Goal: Find specific page/section: Find specific page/section

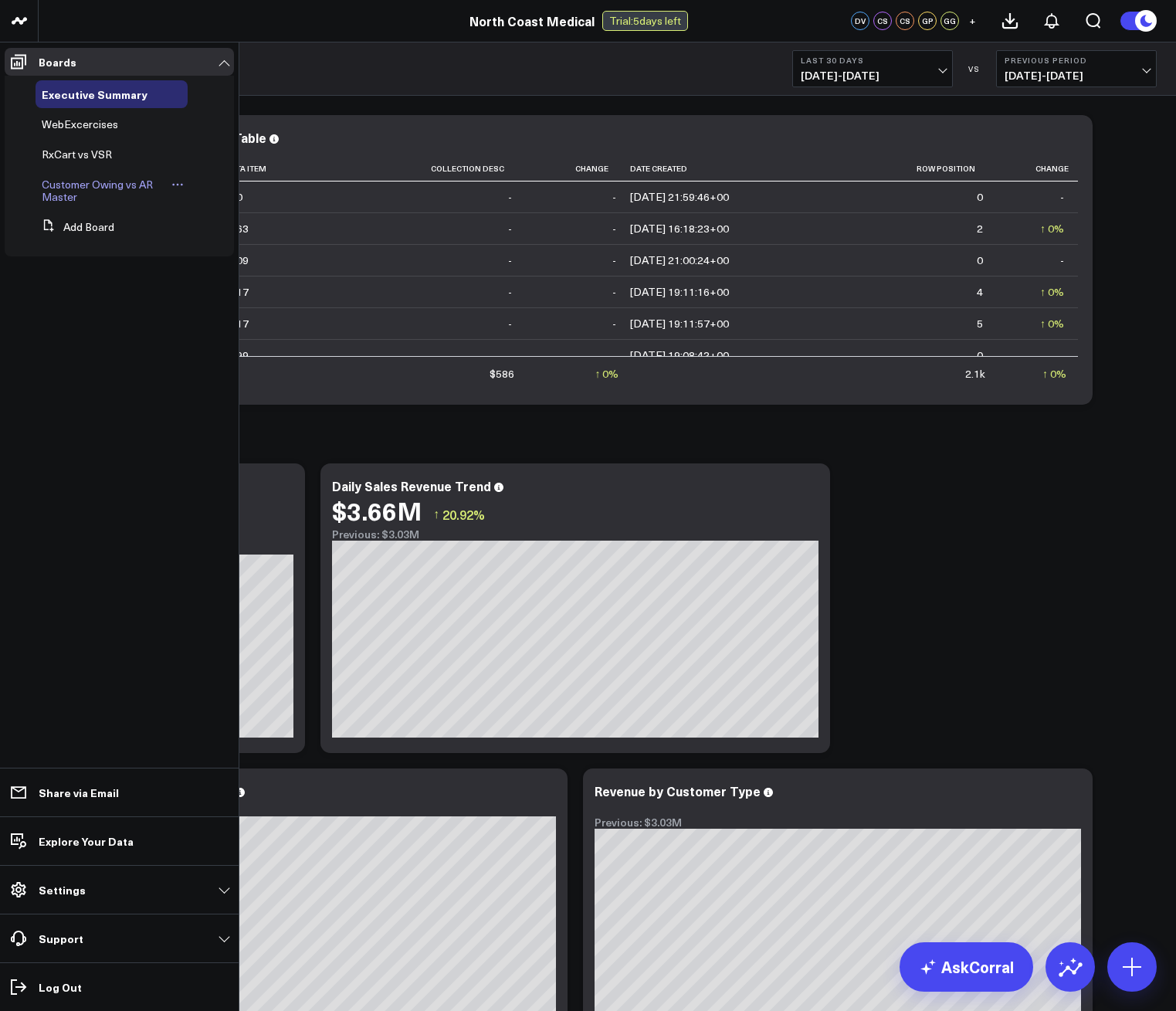
click at [98, 194] on link "Customer Owing vs AR Master" at bounding box center [105, 190] width 126 height 25
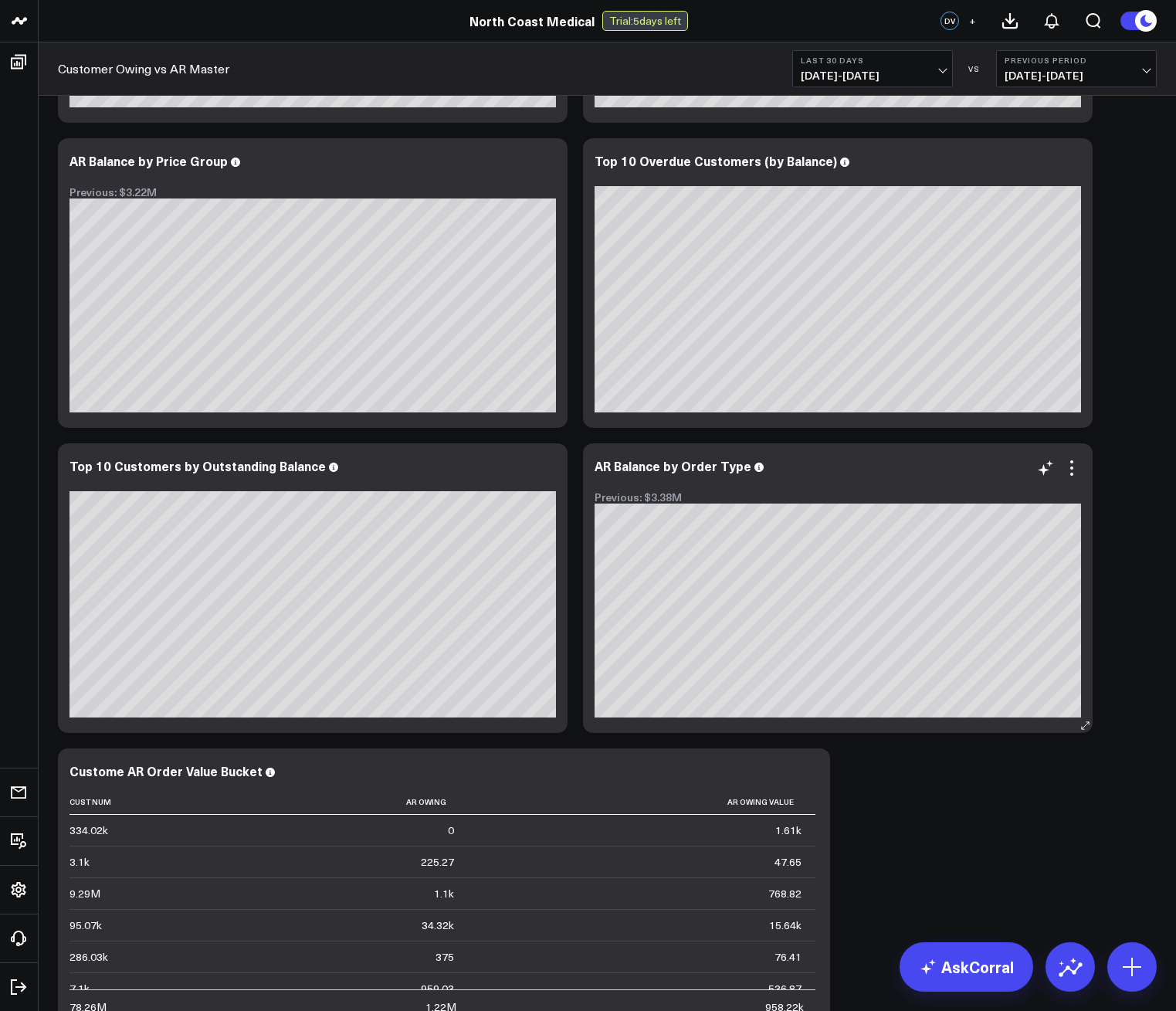
scroll to position [1325, 0]
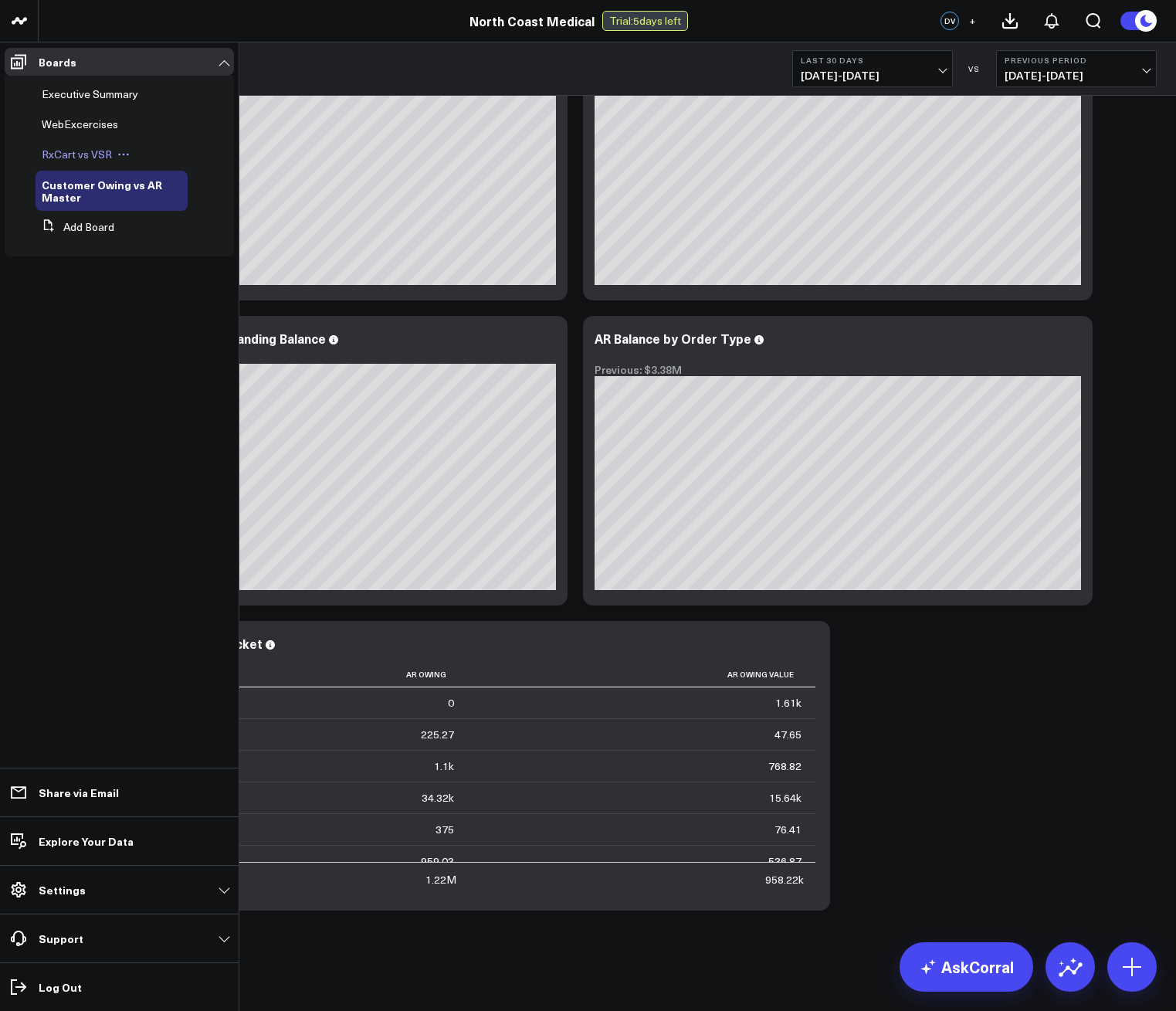
click at [102, 167] on div "RxCart vs VSR" at bounding box center [111, 154] width 152 height 28
click at [102, 162] on div "RxCart vs VSR" at bounding box center [111, 154] width 152 height 28
click at [101, 152] on span "RxCart vs VSR" at bounding box center [77, 154] width 70 height 14
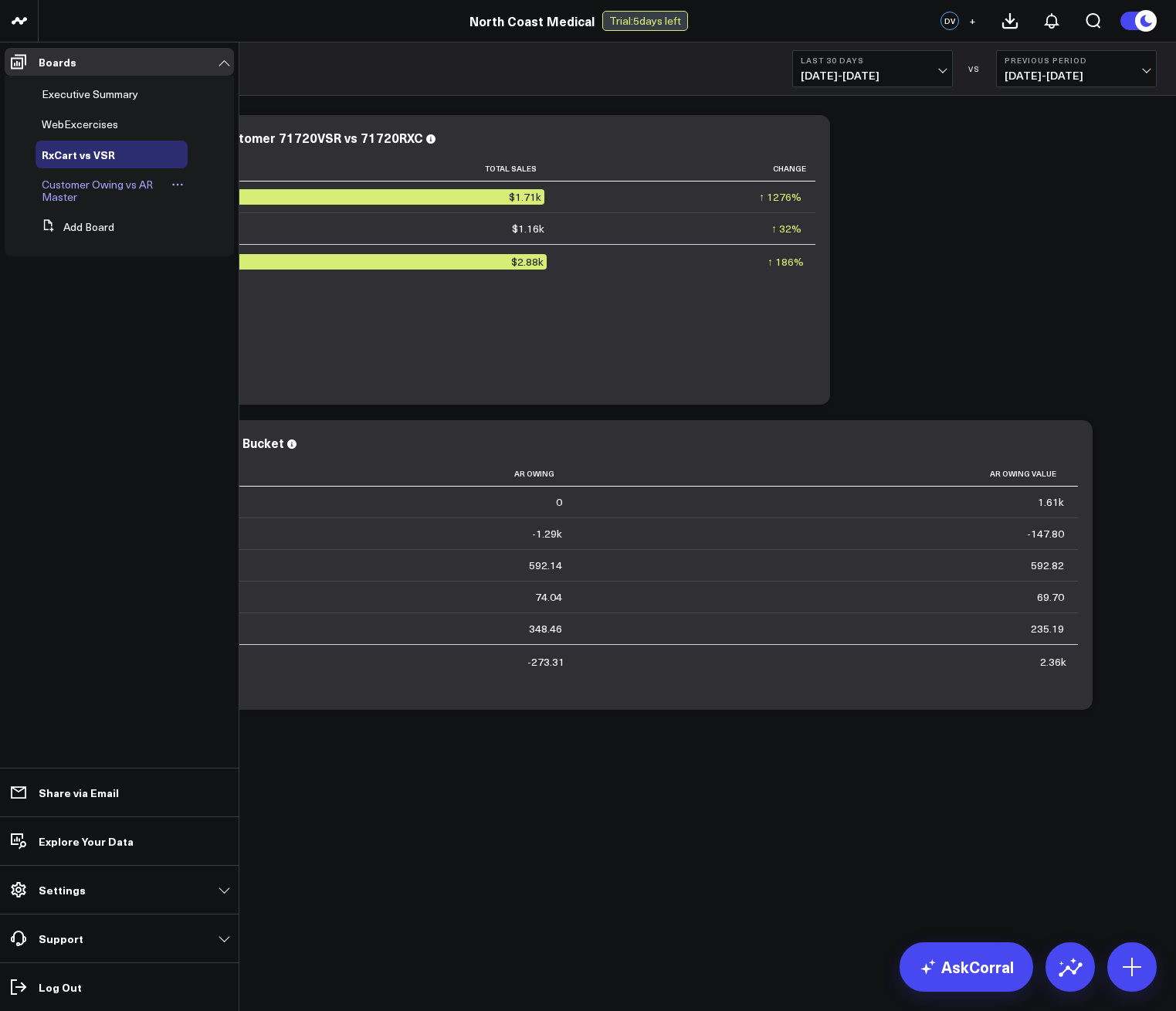
click at [94, 204] on div "Customer Owing vs AR Master" at bounding box center [111, 190] width 152 height 40
click at [88, 190] on span "Customer Owing vs AR Master" at bounding box center [97, 190] width 111 height 27
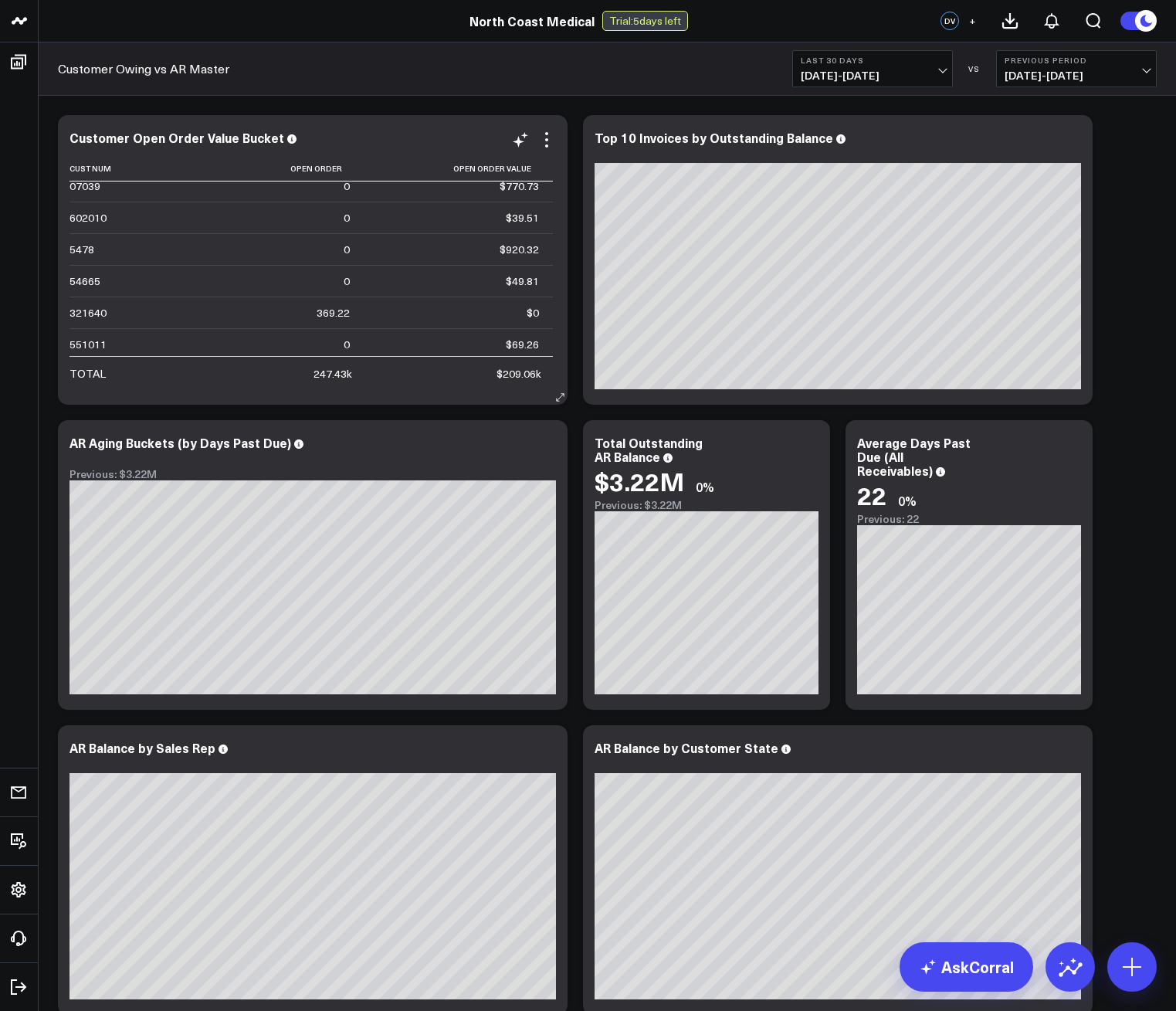
scroll to position [309, 0]
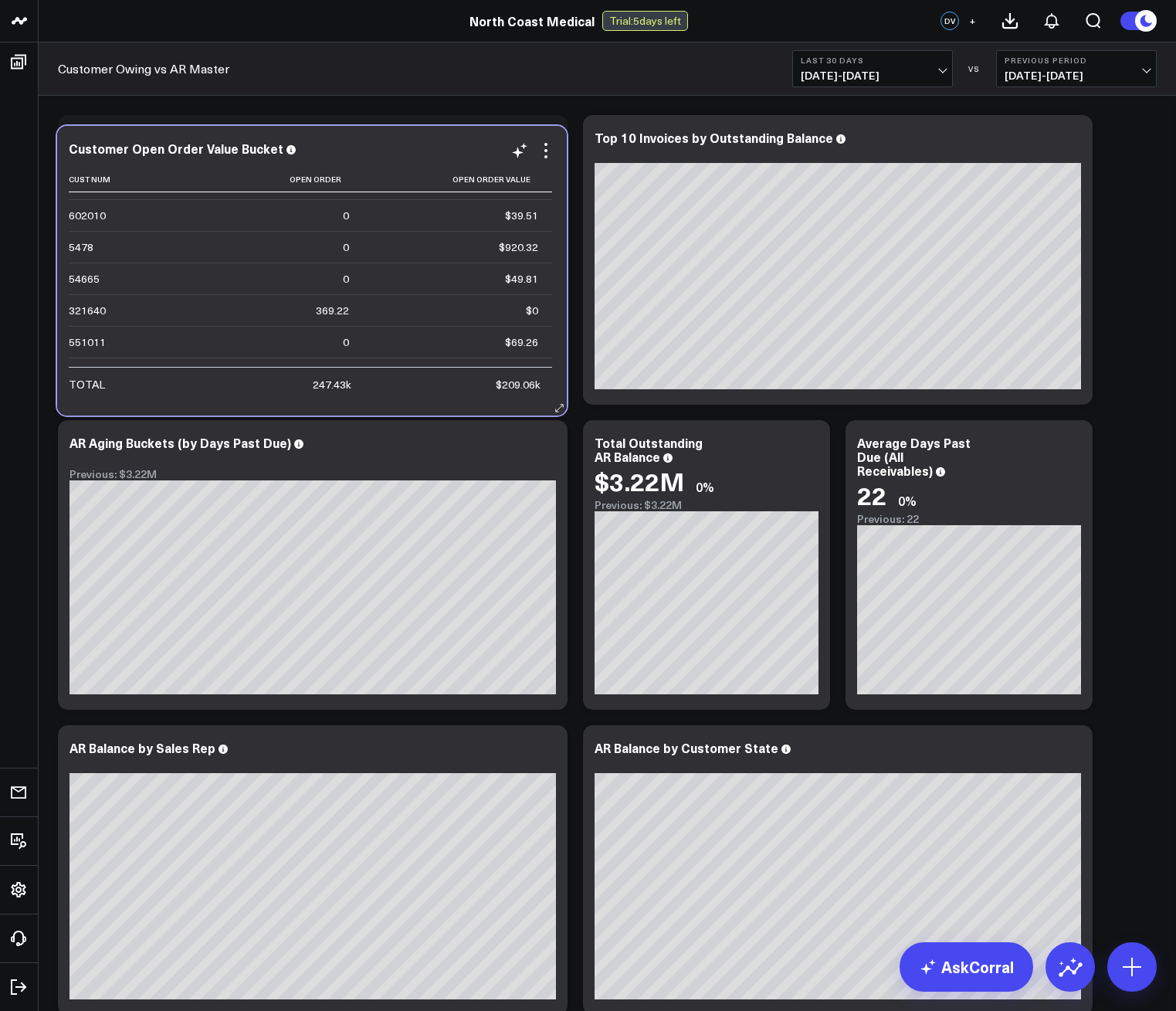
click at [555, 166] on div "Customer Open Order Value Bucket Cust Num Open Order Open Order Value 5542715 0…" at bounding box center [311, 270] width 509 height 290
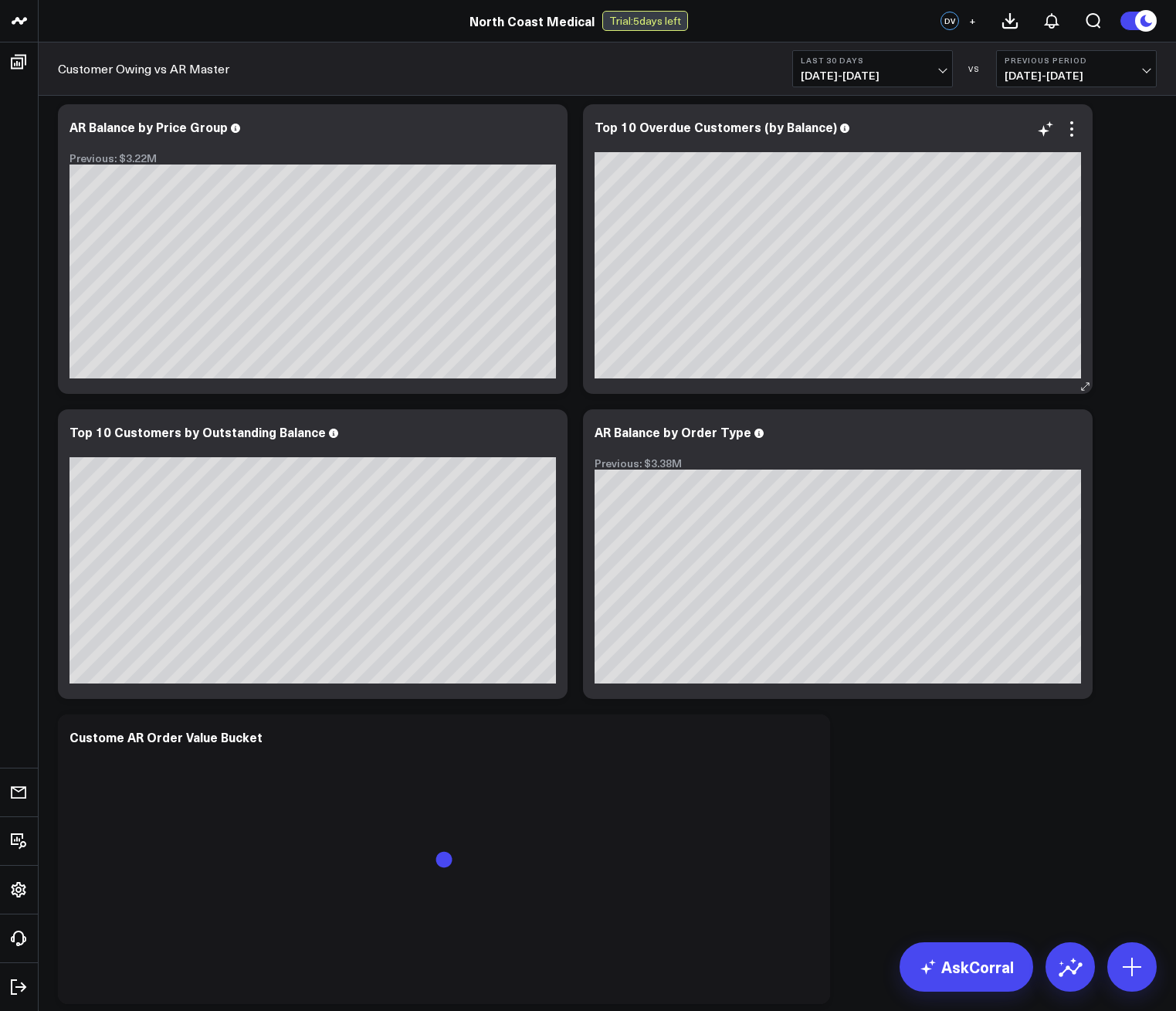
scroll to position [1236, 0]
